Goal: Task Accomplishment & Management: Manage account settings

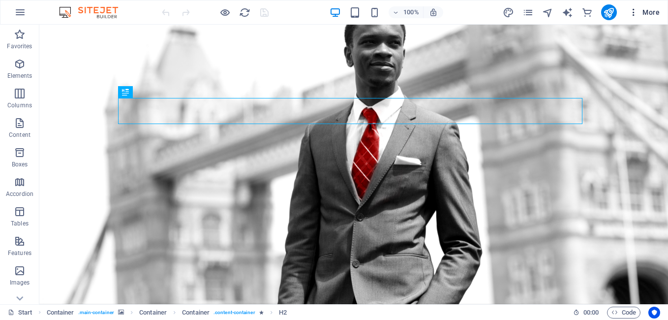
click at [634, 13] on icon "button" at bounding box center [634, 12] width 10 height 10
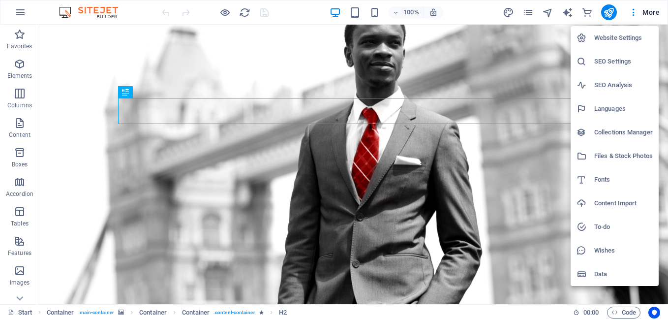
click at [619, 38] on h6 "Website Settings" at bounding box center [623, 38] width 59 height 12
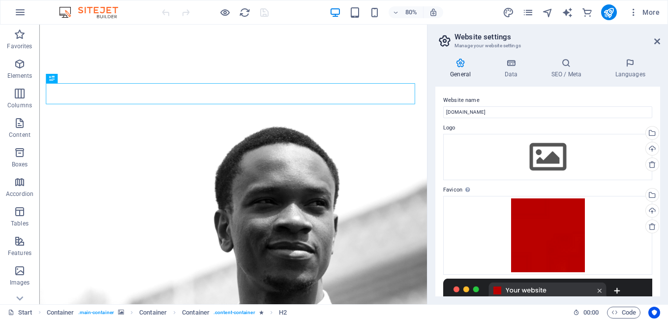
click at [661, 226] on div "General Data SEO / Meta Languages Website name [DOMAIN_NAME] Logo Drag files he…" at bounding box center [548, 177] width 241 height 254
click at [660, 226] on div "General Data SEO / Meta Languages Website name [DOMAIN_NAME] Logo Drag files he…" at bounding box center [548, 177] width 241 height 254
click at [478, 112] on input "[DOMAIN_NAME]" at bounding box center [547, 112] width 209 height 12
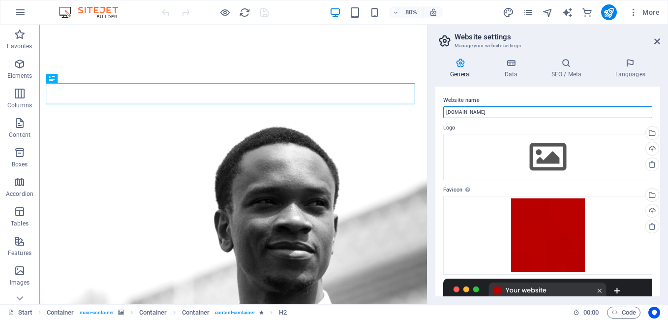
click at [478, 112] on input "[DOMAIN_NAME]" at bounding box center [547, 112] width 209 height 12
type input "b"
click at [491, 113] on input "Breadwenner Consultants" at bounding box center [547, 112] width 209 height 12
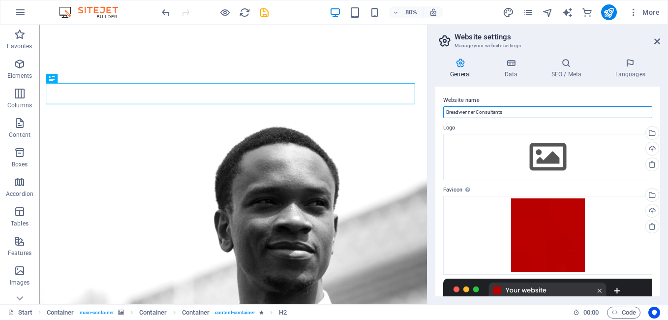
click at [491, 113] on input "Breadwenner Consultants" at bounding box center [547, 112] width 209 height 12
type input "Breadwenner Brand partners"
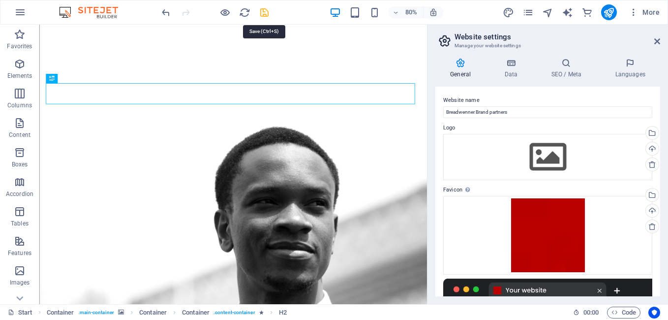
click at [262, 10] on icon "save" at bounding box center [264, 12] width 11 height 11
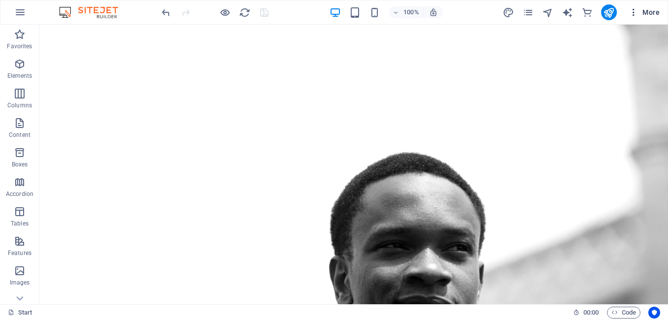
click at [634, 9] on icon "button" at bounding box center [634, 12] width 10 height 10
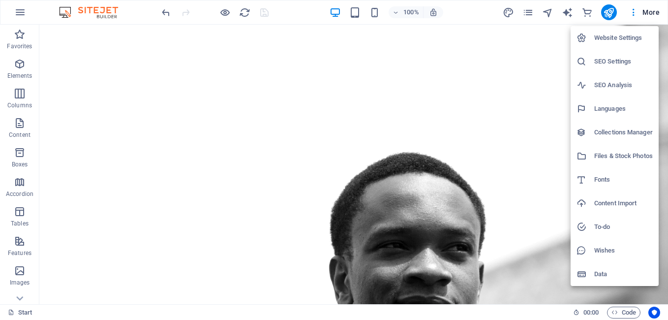
click at [620, 39] on h6 "Website Settings" at bounding box center [623, 38] width 59 height 12
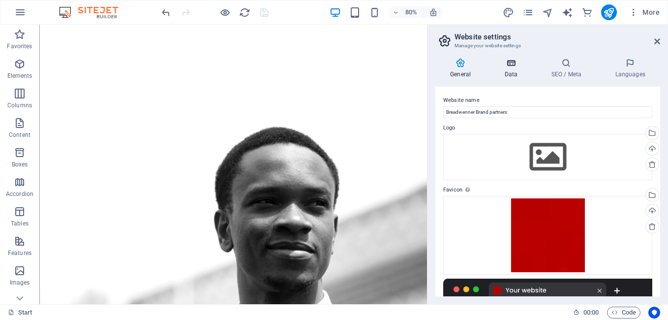
click at [514, 71] on h4 "Data" at bounding box center [513, 68] width 47 height 21
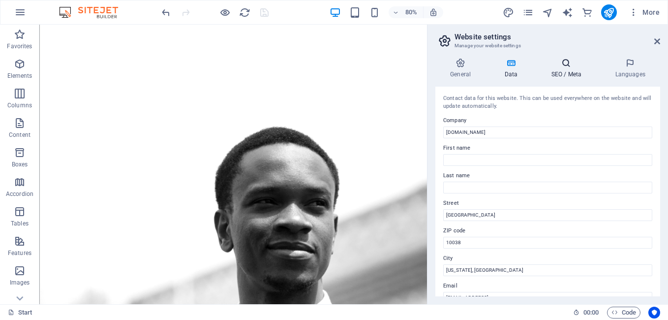
click at [558, 70] on h4 "SEO / Meta" at bounding box center [568, 68] width 64 height 21
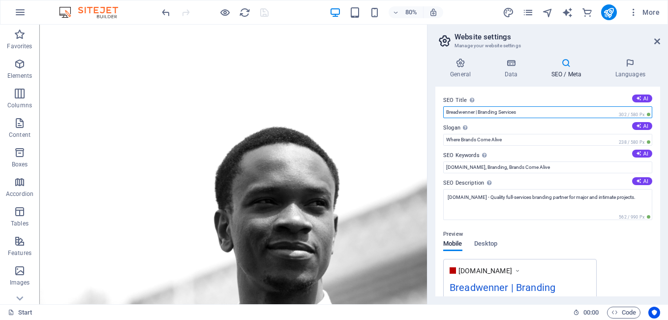
click at [478, 112] on input "Breadwenner | Branding Services" at bounding box center [547, 112] width 209 height 12
type input "Breadwenner Branding Services"
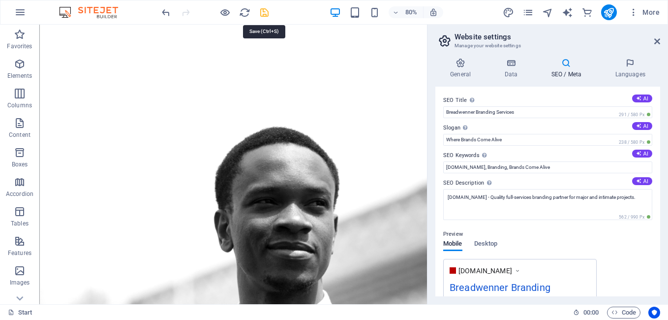
click at [265, 17] on icon "save" at bounding box center [264, 12] width 11 height 11
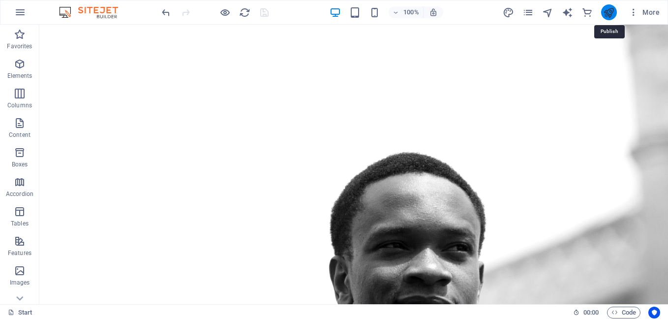
click at [610, 14] on icon "publish" at bounding box center [608, 12] width 11 height 11
